Goal: Obtain resource: Obtain resource

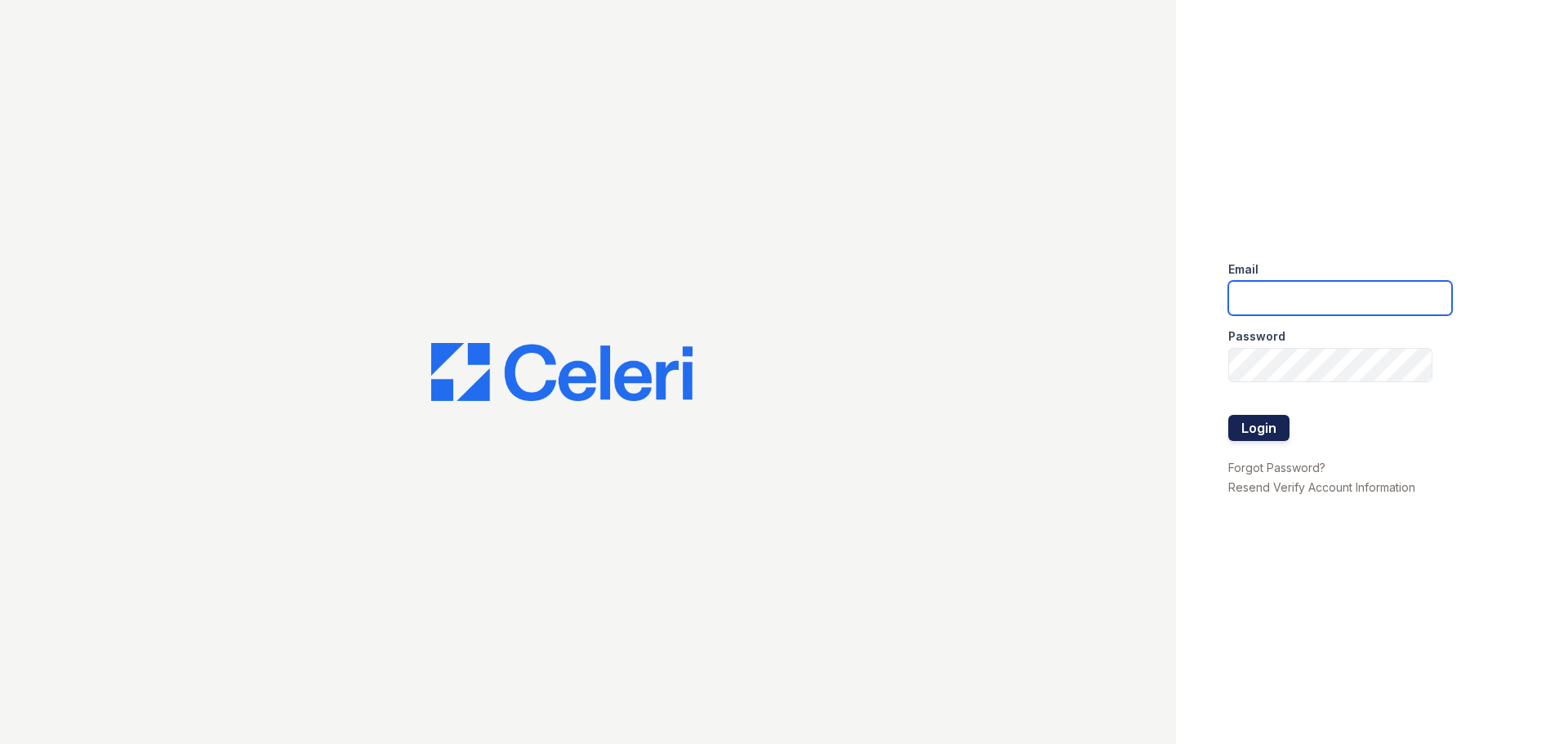
type input "[PERSON_NAME][DOMAIN_NAME][EMAIL_ADDRESS][DOMAIN_NAME]"
click at [1239, 424] on button "Login" at bounding box center [1258, 428] width 61 height 26
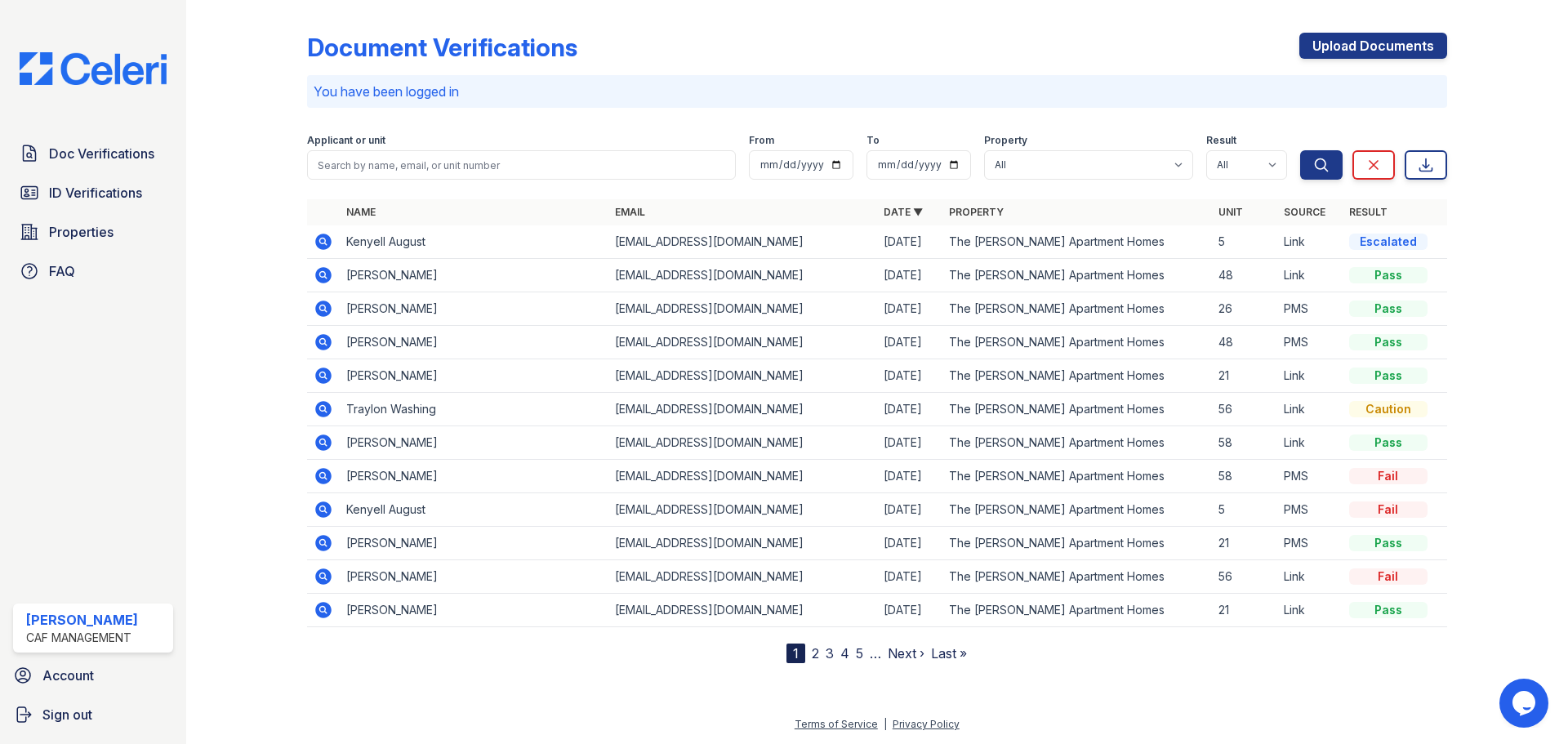
click at [327, 408] on icon at bounding box center [323, 408] width 16 height 16
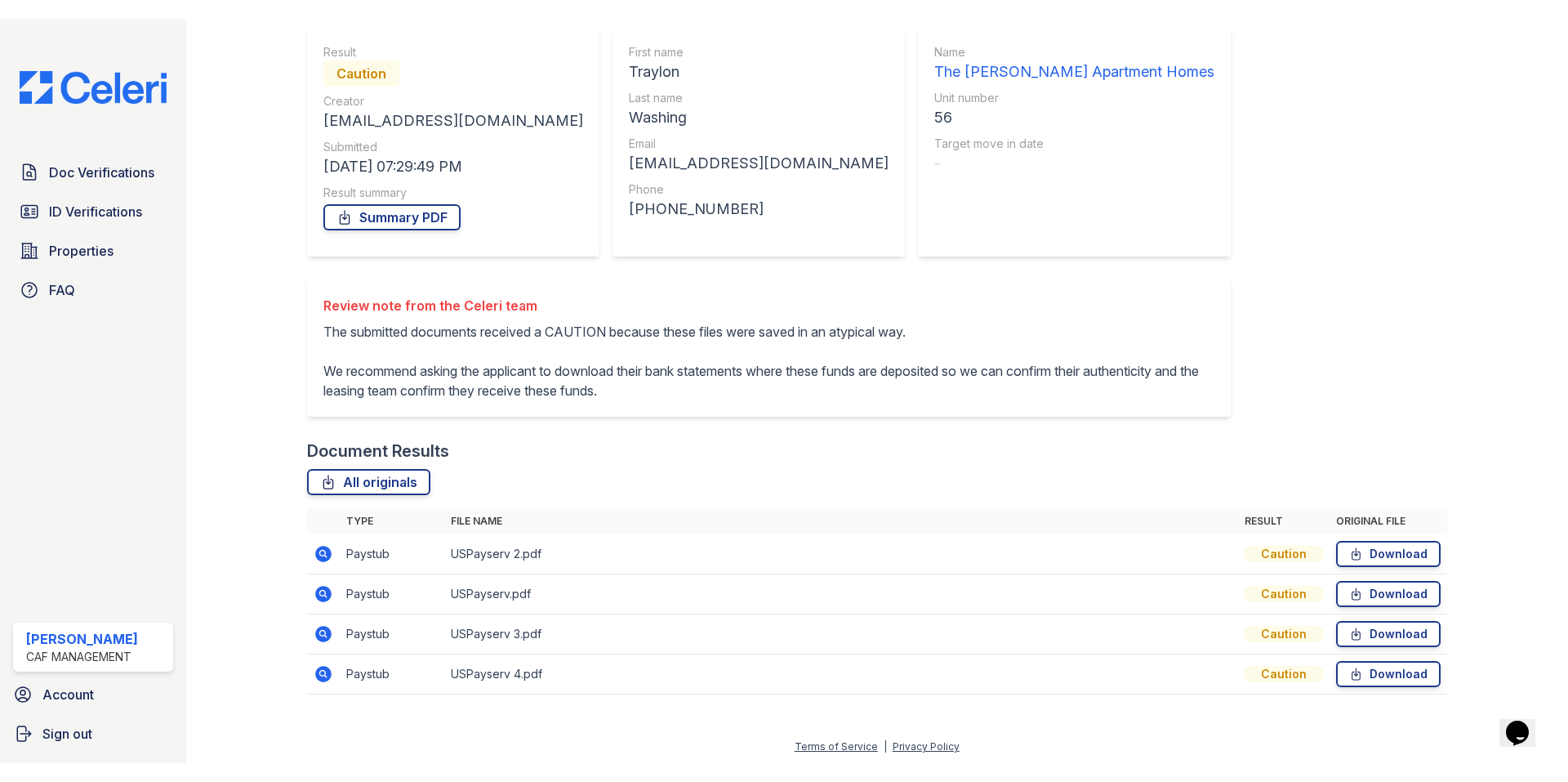
scroll to position [145, 0]
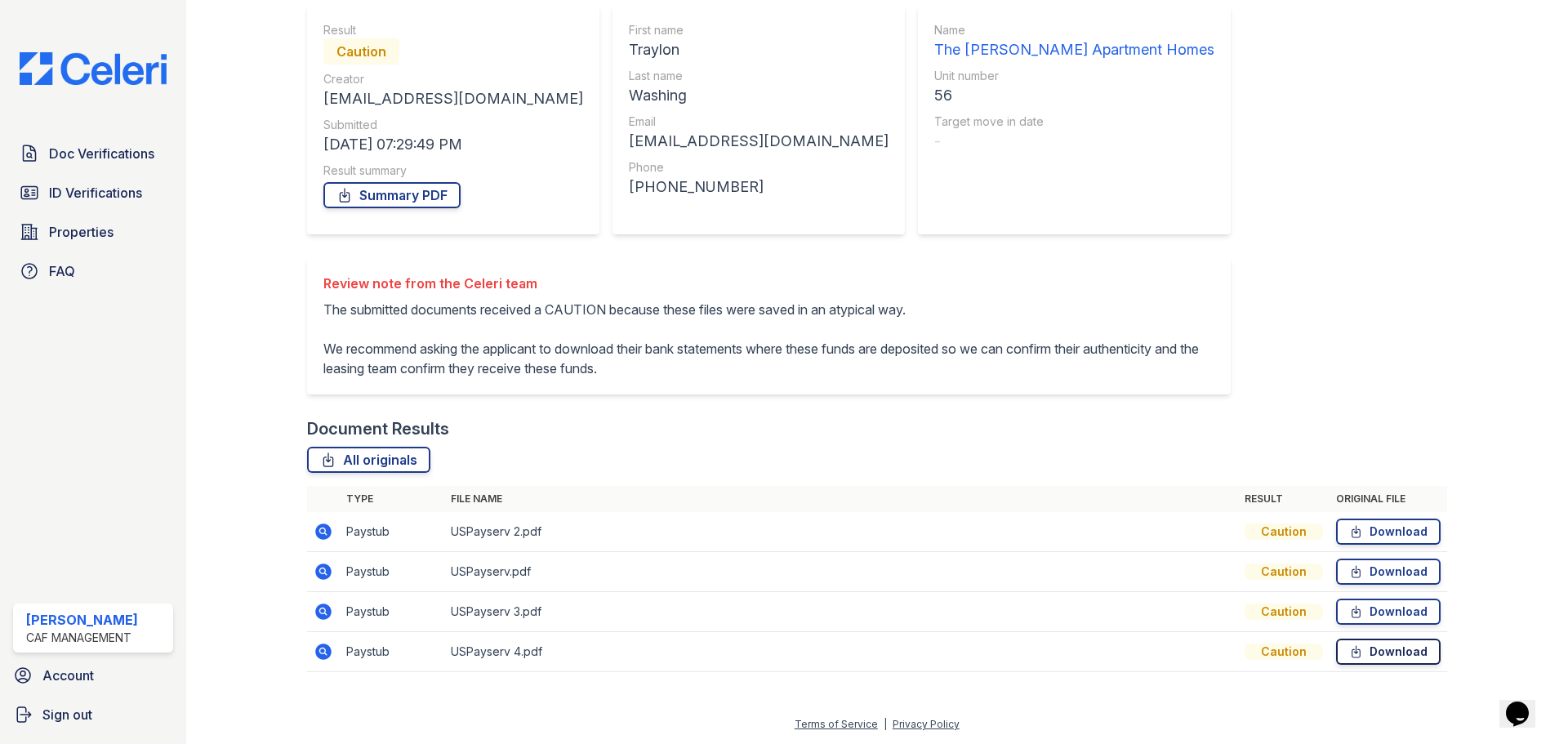
click at [1396, 651] on link "Download" at bounding box center [1388, 652] width 105 height 26
click at [1421, 603] on link "Download" at bounding box center [1388, 612] width 105 height 26
click at [1404, 577] on link "Download" at bounding box center [1388, 572] width 105 height 26
click at [1403, 539] on link "Download" at bounding box center [1388, 532] width 105 height 26
click at [406, 199] on link "Summary PDF" at bounding box center [391, 196] width 137 height 26
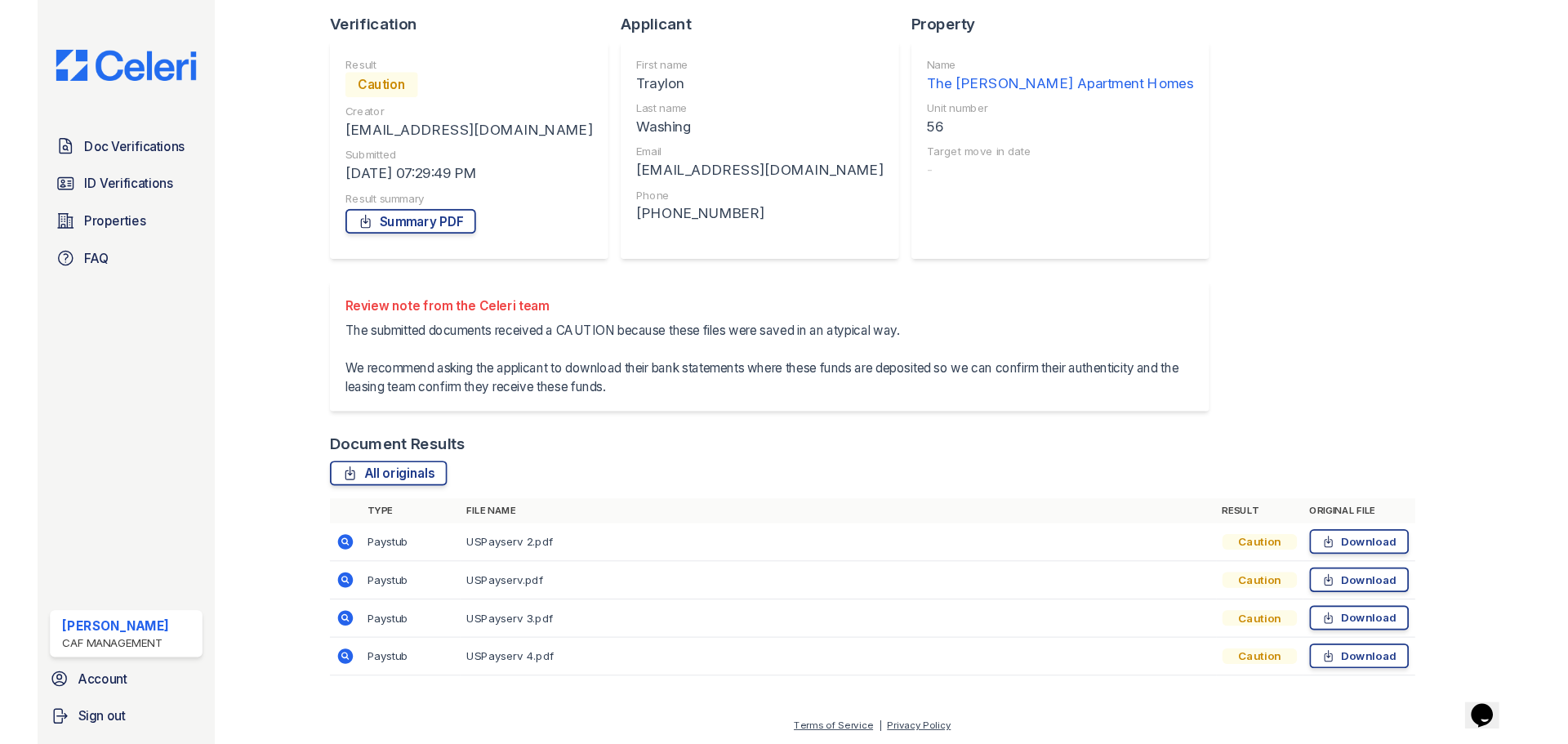
scroll to position [107, 0]
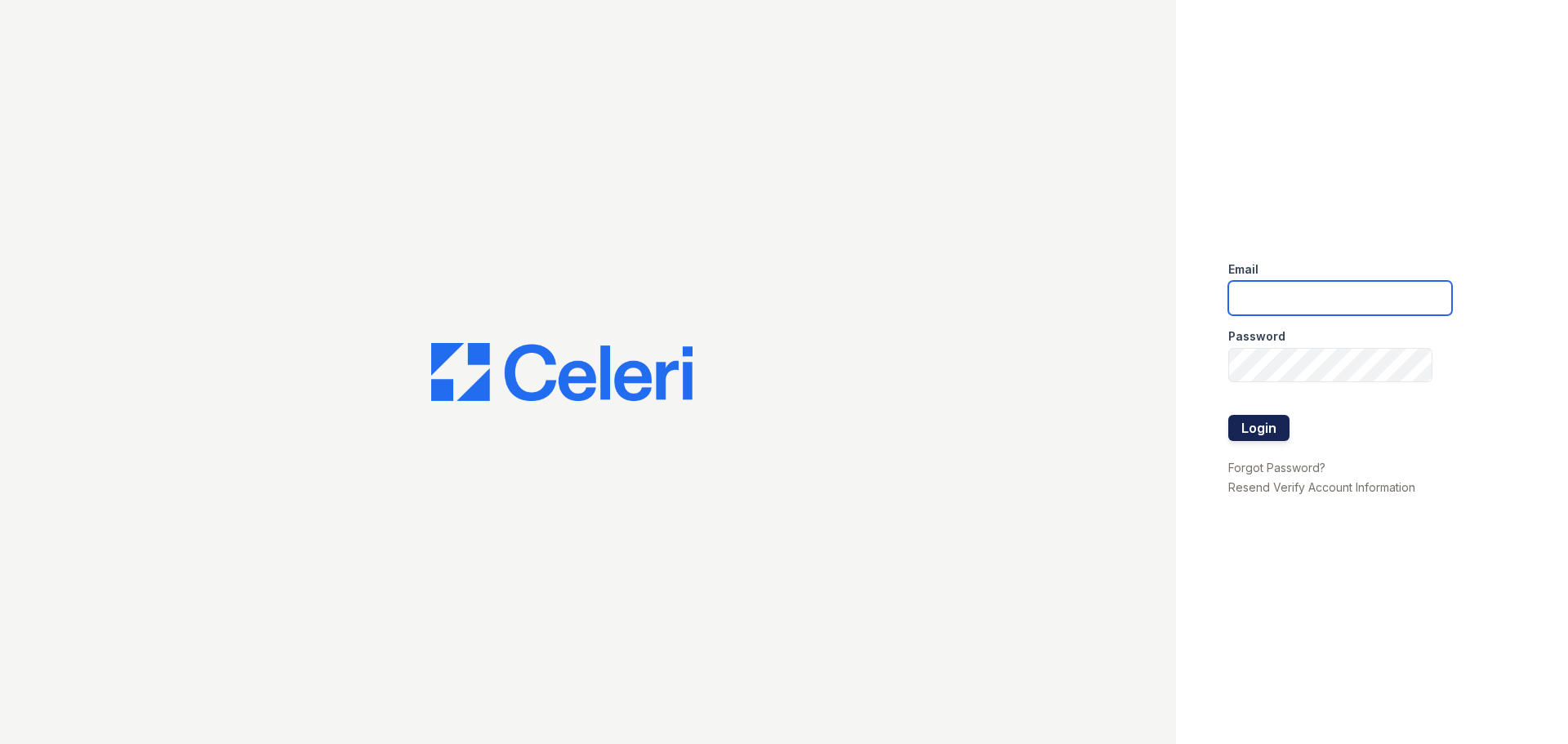
type input "mason.pm@cafmanagement.com"
click at [1269, 422] on button "Login" at bounding box center [1258, 428] width 61 height 26
type input "[PERSON_NAME][DOMAIN_NAME][EMAIL_ADDRESS][DOMAIN_NAME]"
click at [1267, 425] on button "Login" at bounding box center [1258, 428] width 61 height 26
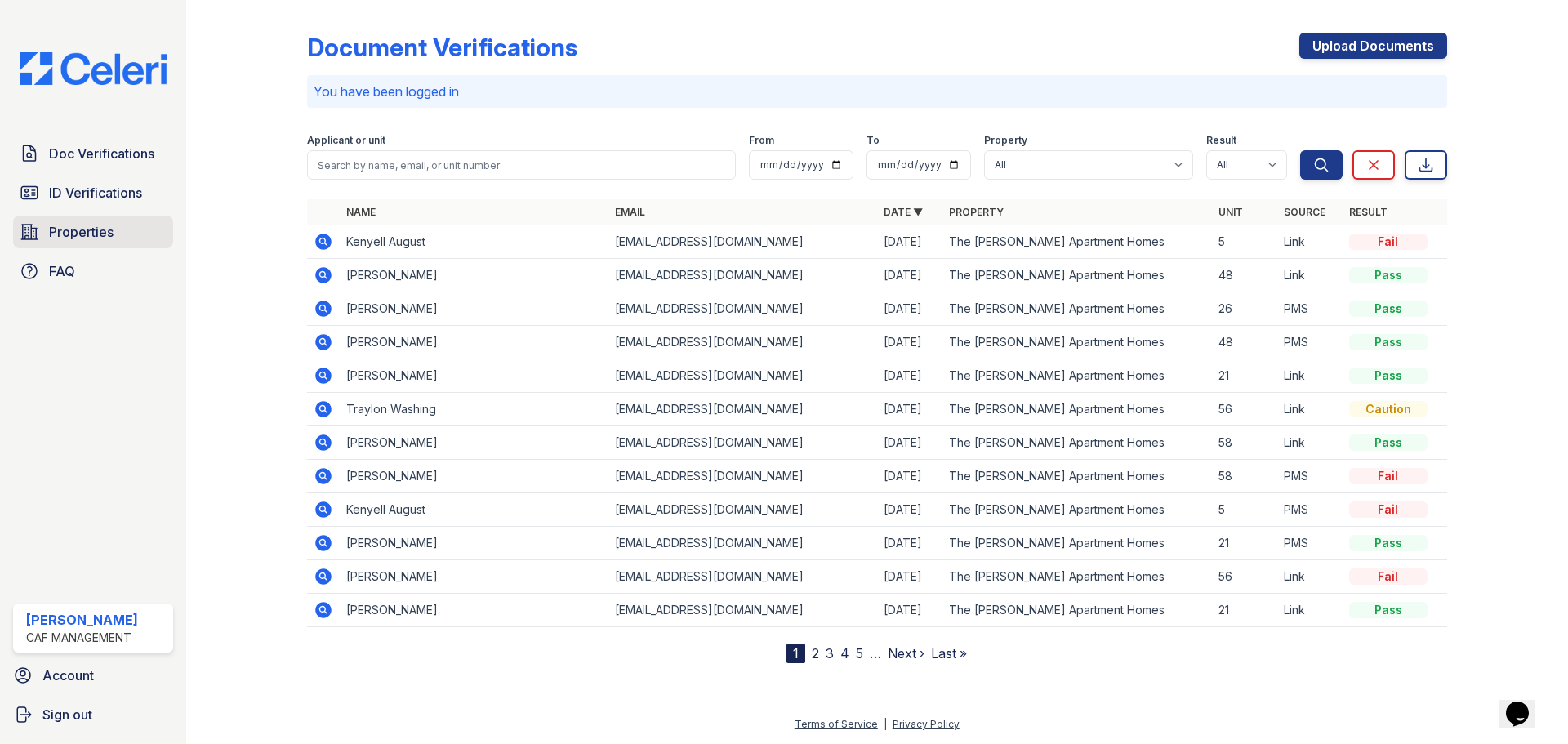
click at [67, 234] on span "Properties" at bounding box center [81, 232] width 64 height 20
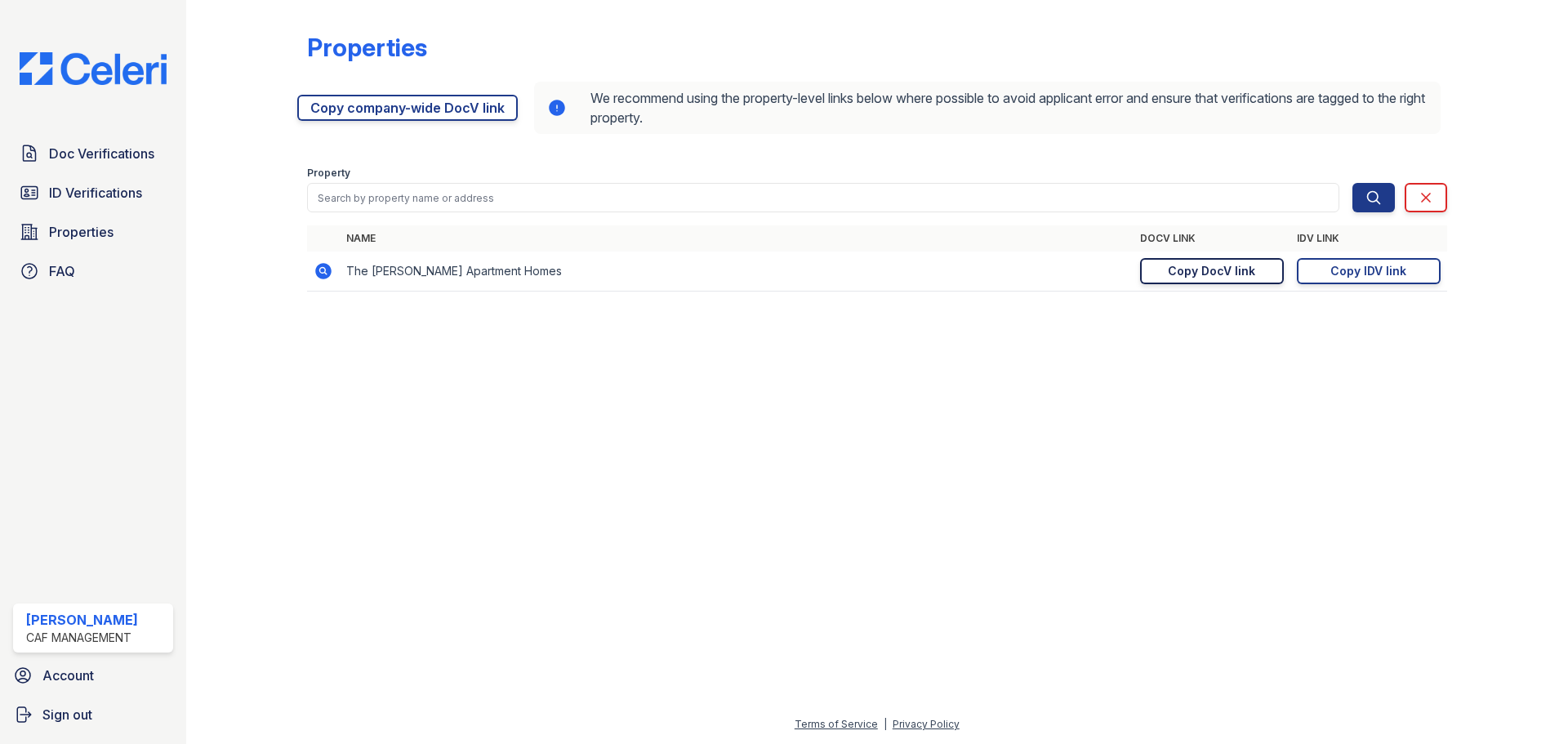
click at [1242, 271] on div "Copy DocV link" at bounding box center [1212, 270] width 87 height 16
click at [71, 149] on span "Doc Verifications" at bounding box center [101, 153] width 105 height 20
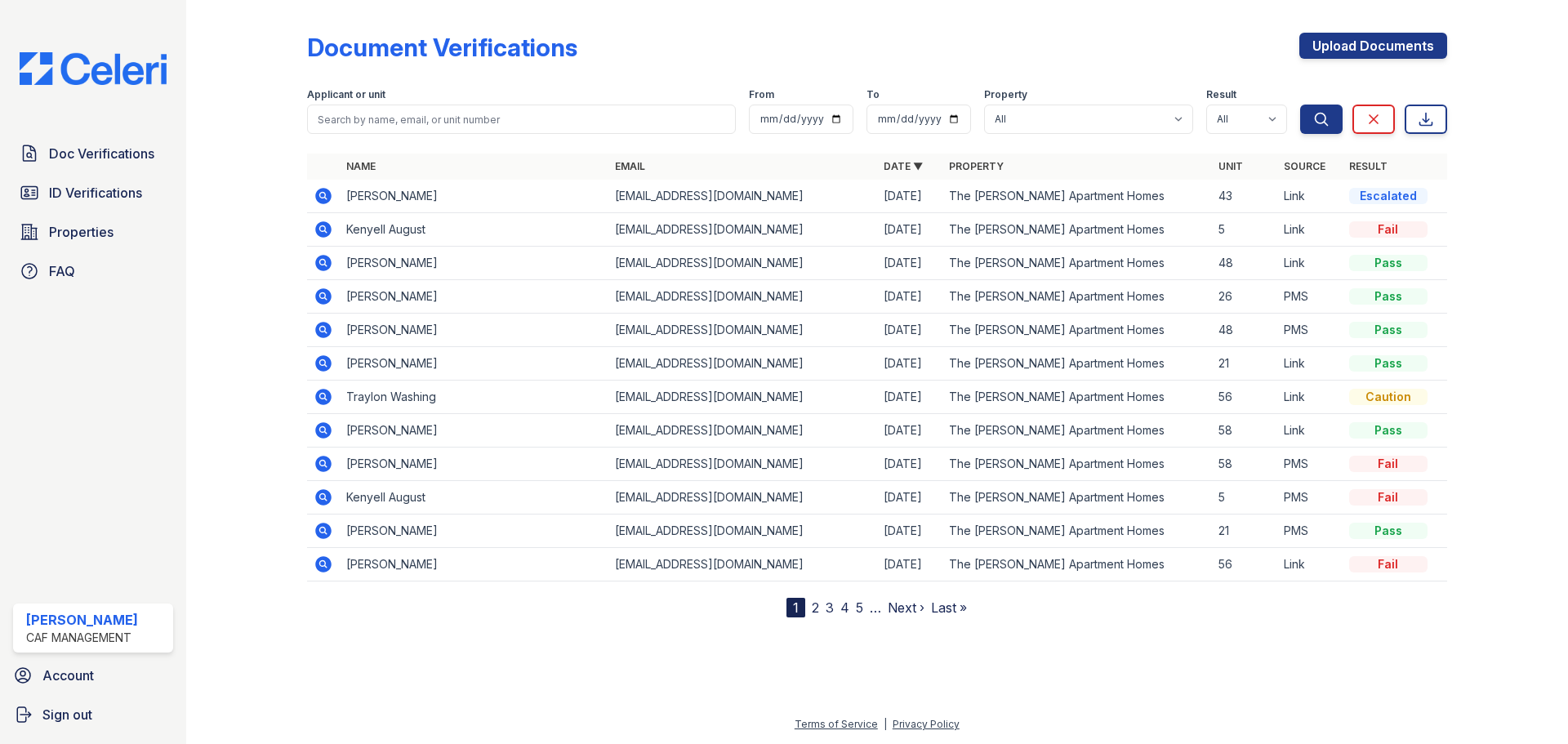
click at [321, 394] on icon at bounding box center [322, 395] width 4 height 4
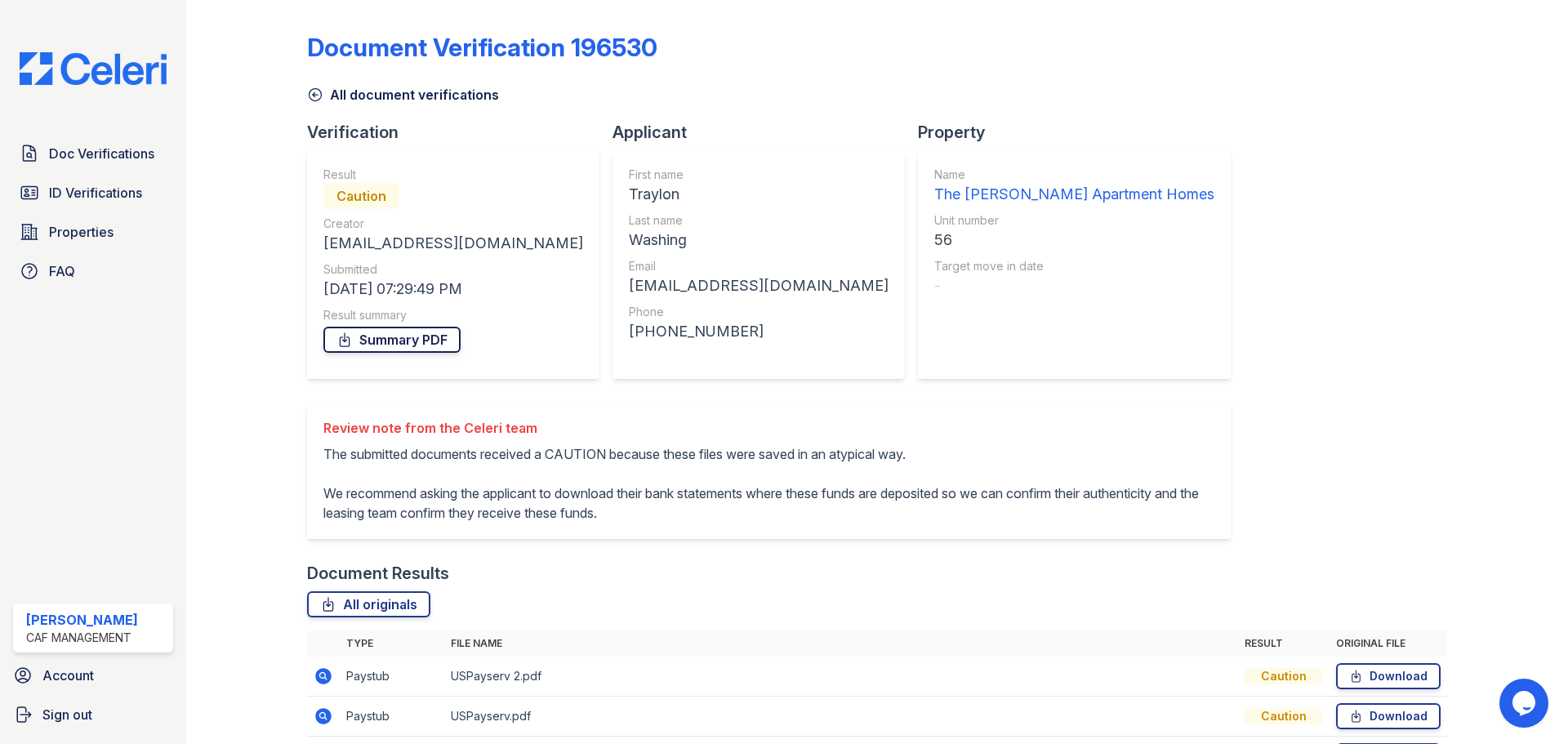
click at [348, 337] on icon at bounding box center [344, 340] width 9 height 13
click at [79, 195] on span "ID Verifications" at bounding box center [95, 193] width 93 height 20
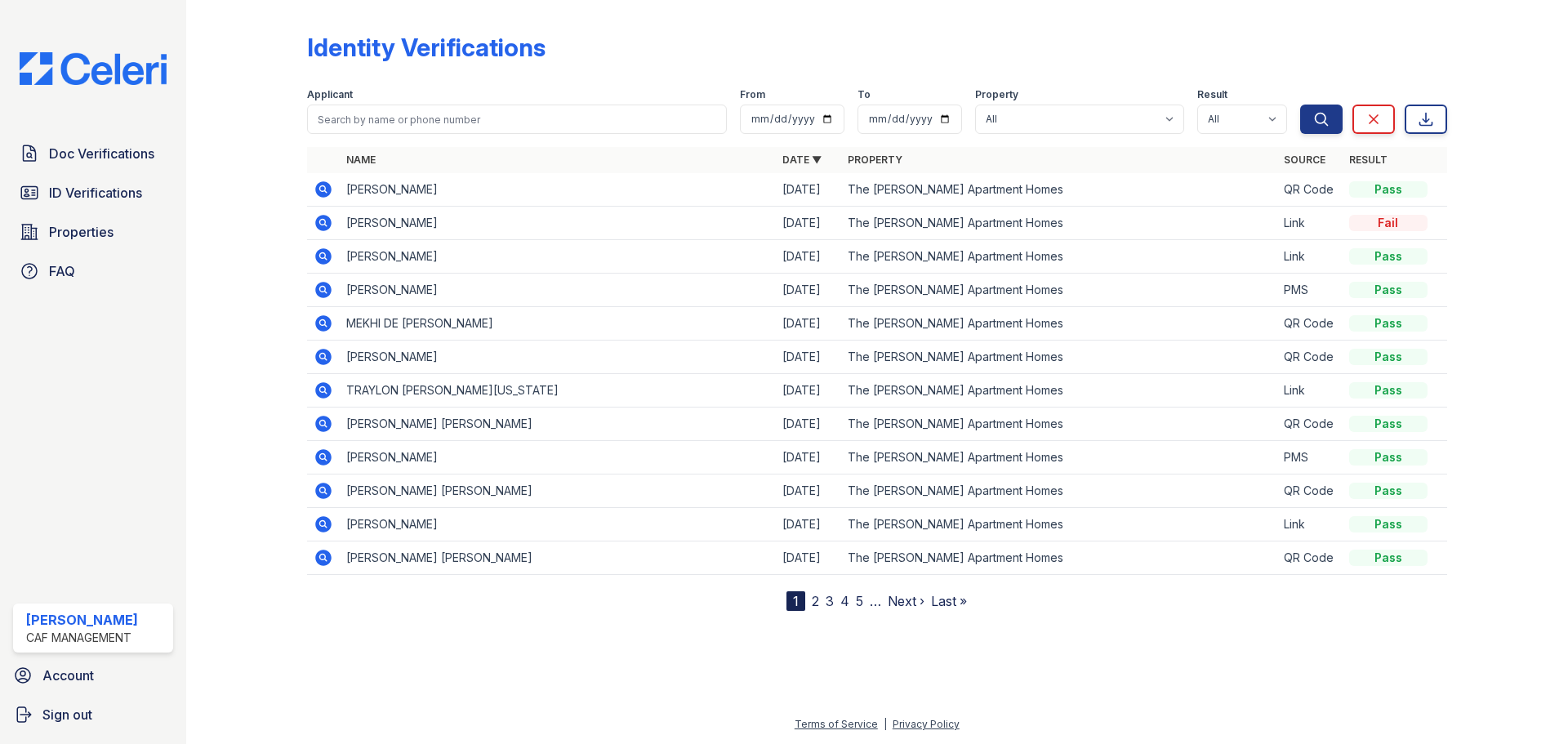
click at [318, 390] on icon at bounding box center [323, 389] width 16 height 16
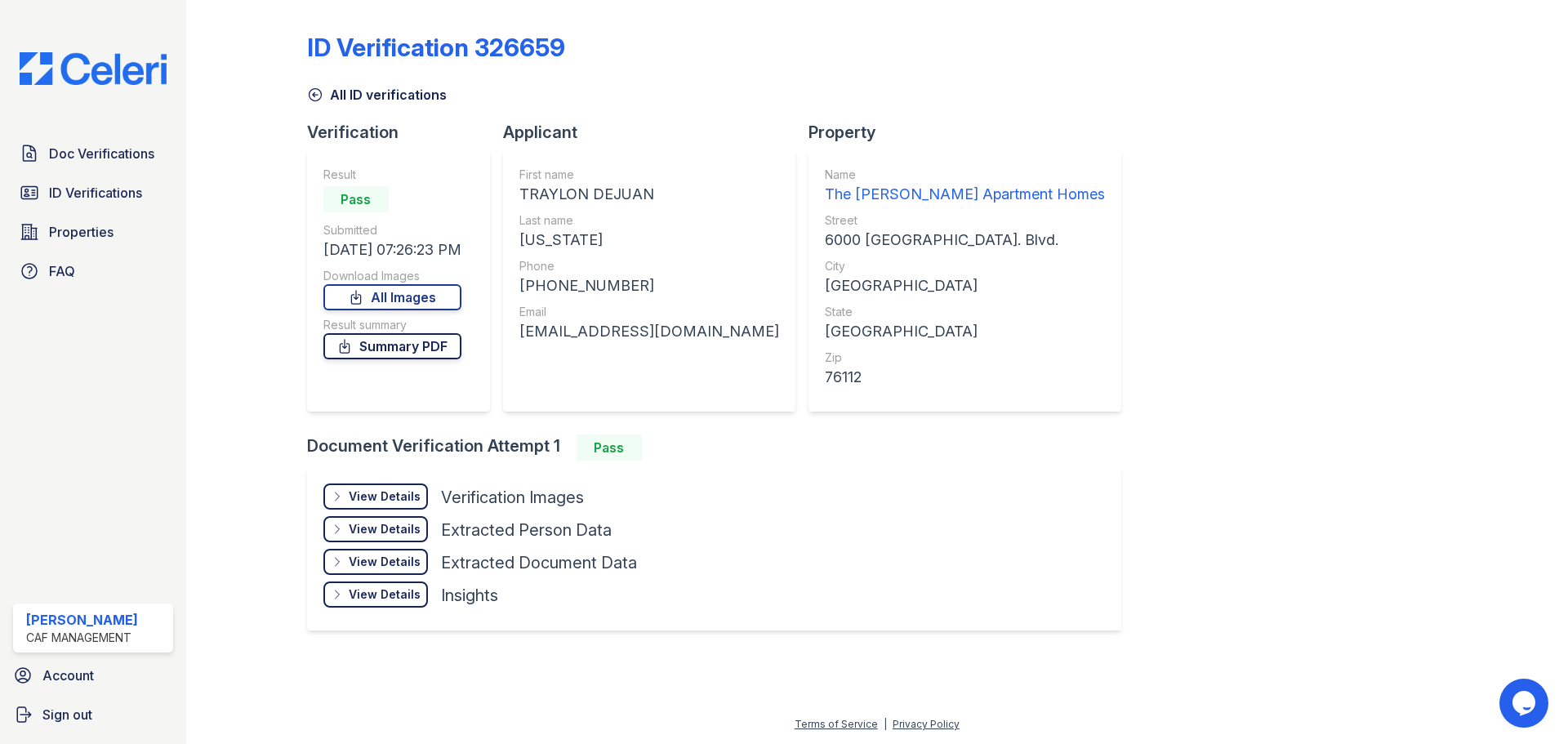
click at [399, 348] on link "Summary PDF" at bounding box center [392, 347] width 138 height 26
